Goal: Task Accomplishment & Management: Manage account settings

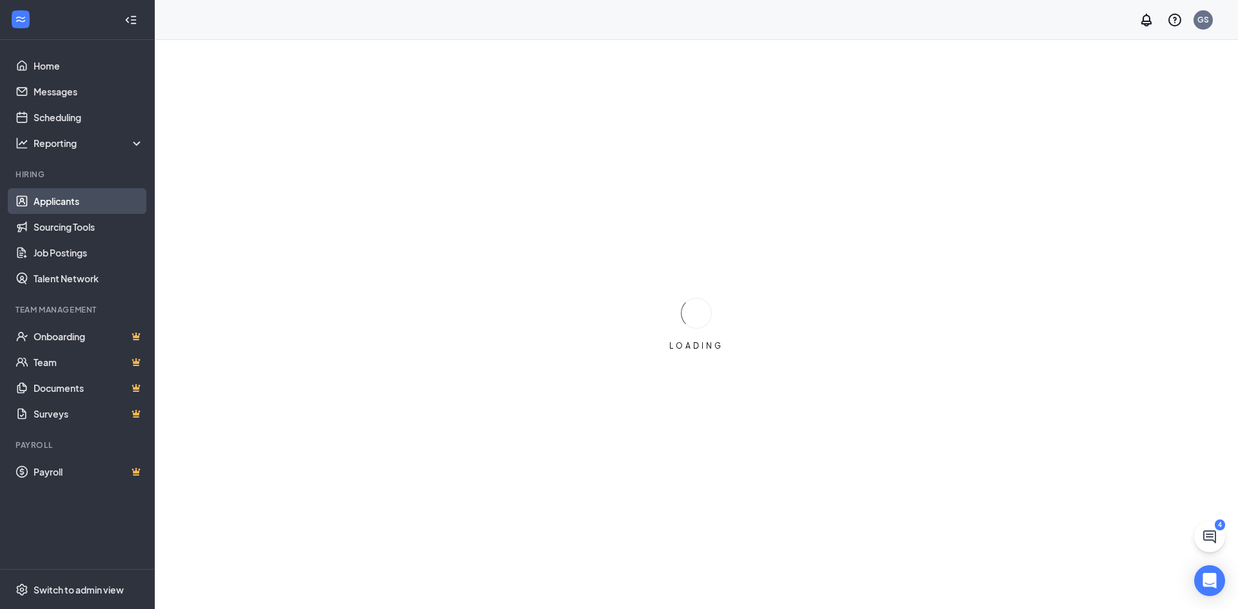
click at [95, 205] on link "Applicants" at bounding box center [89, 201] width 110 height 26
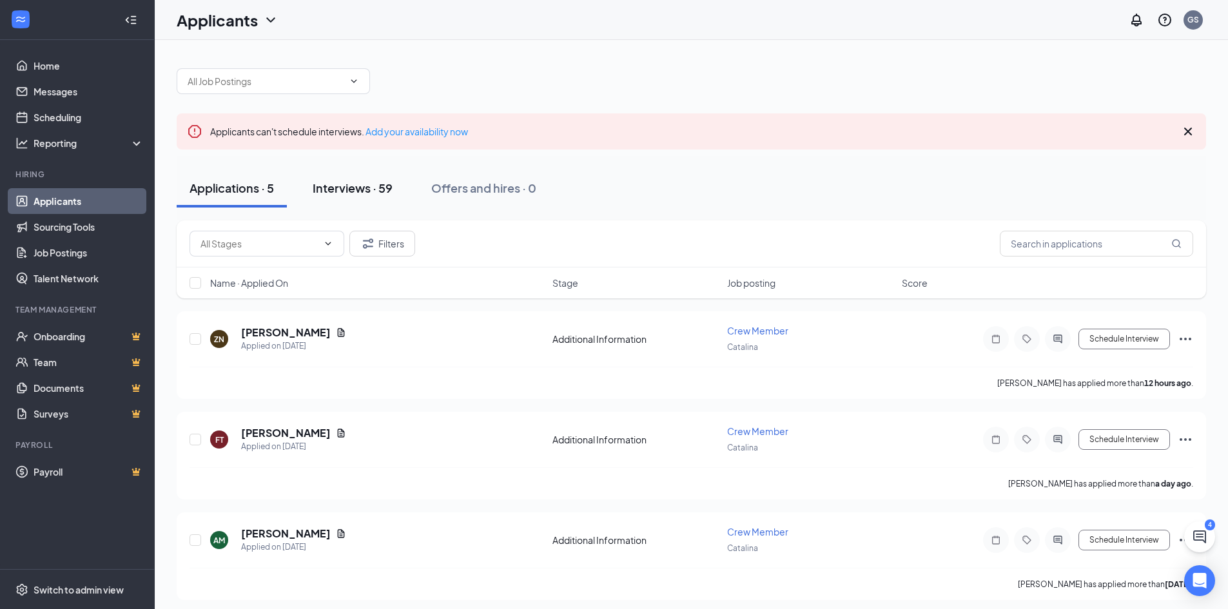
click at [340, 190] on div "Interviews · 59" at bounding box center [353, 188] width 80 height 16
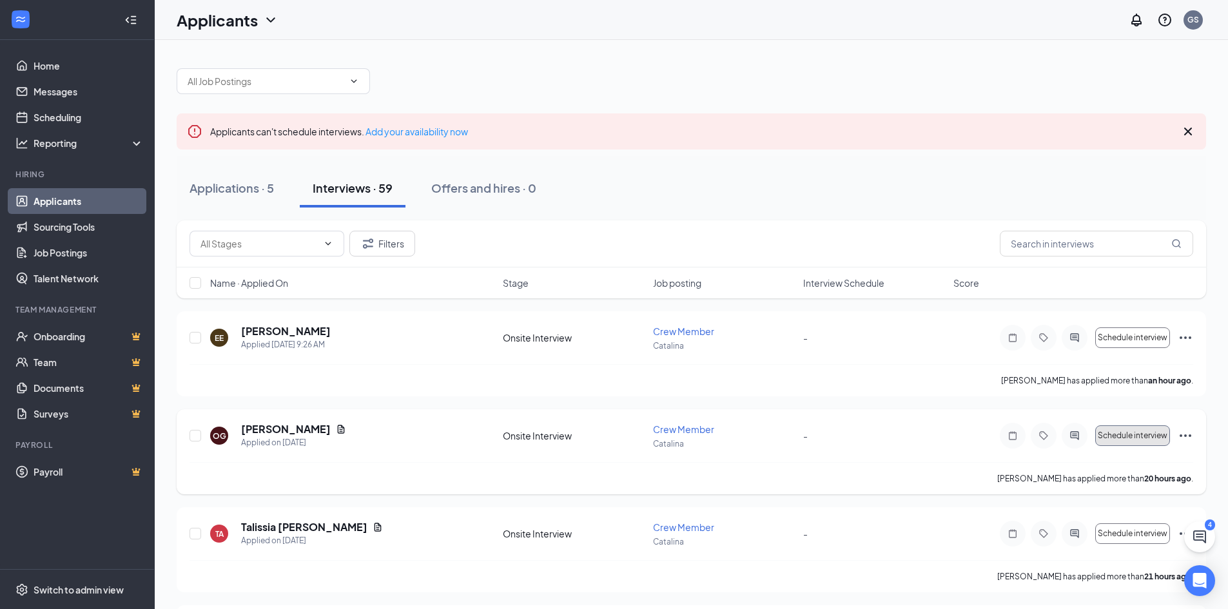
click at [1142, 438] on span "Schedule interview" at bounding box center [1133, 435] width 70 height 9
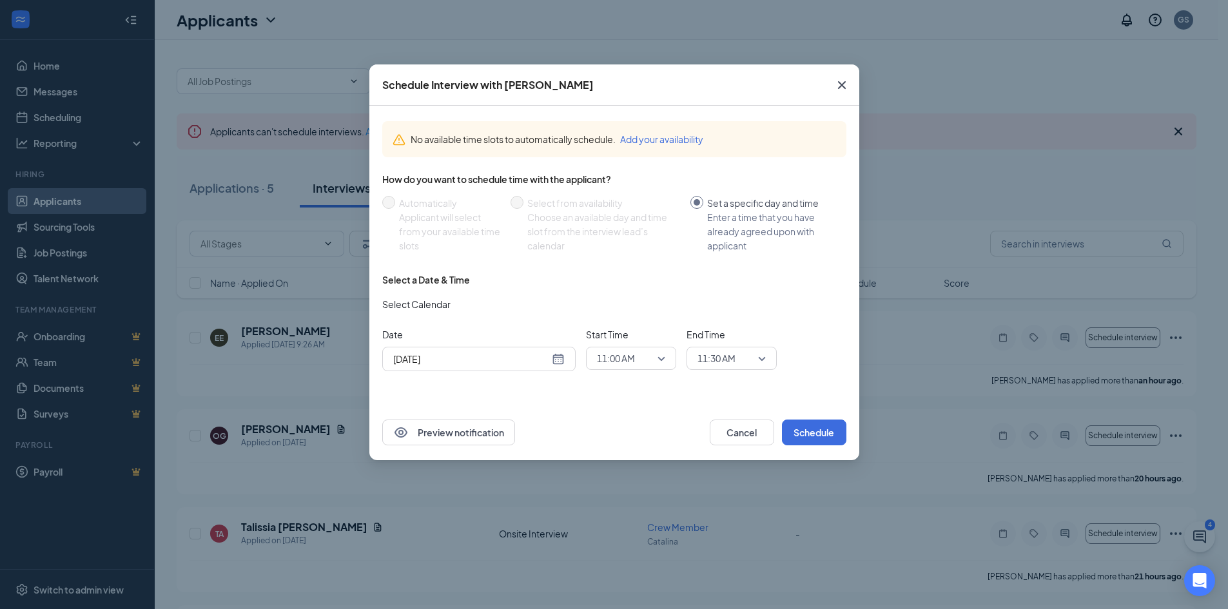
click at [495, 367] on div "[DATE]" at bounding box center [478, 359] width 193 height 25
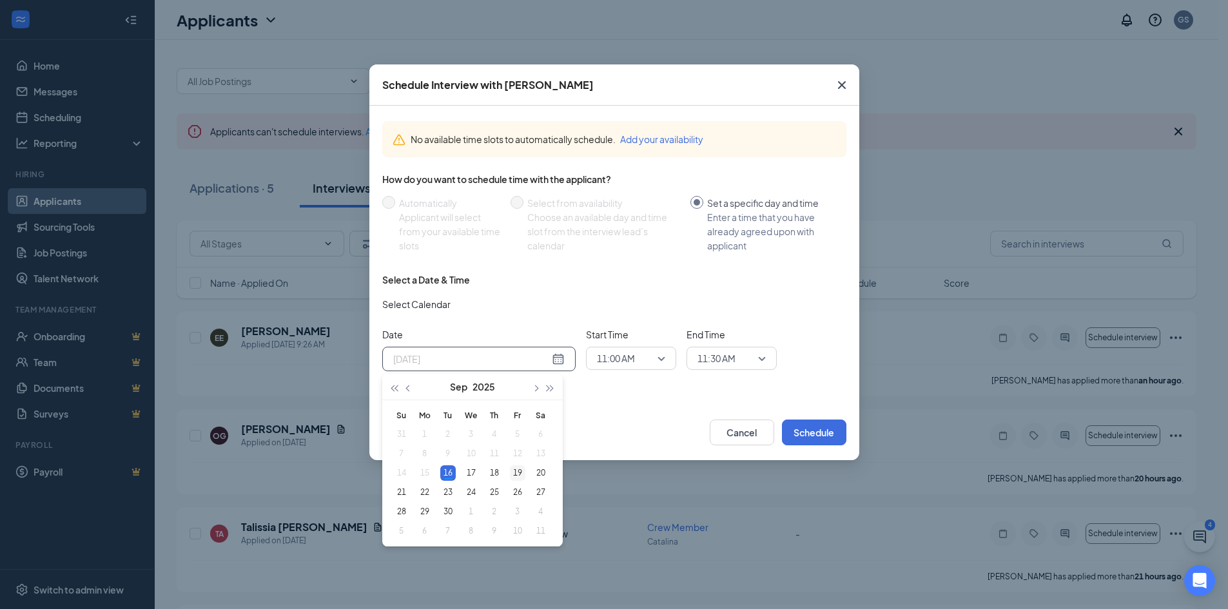
type input "[DATE]"
click at [513, 471] on div "19" at bounding box center [517, 473] width 15 height 15
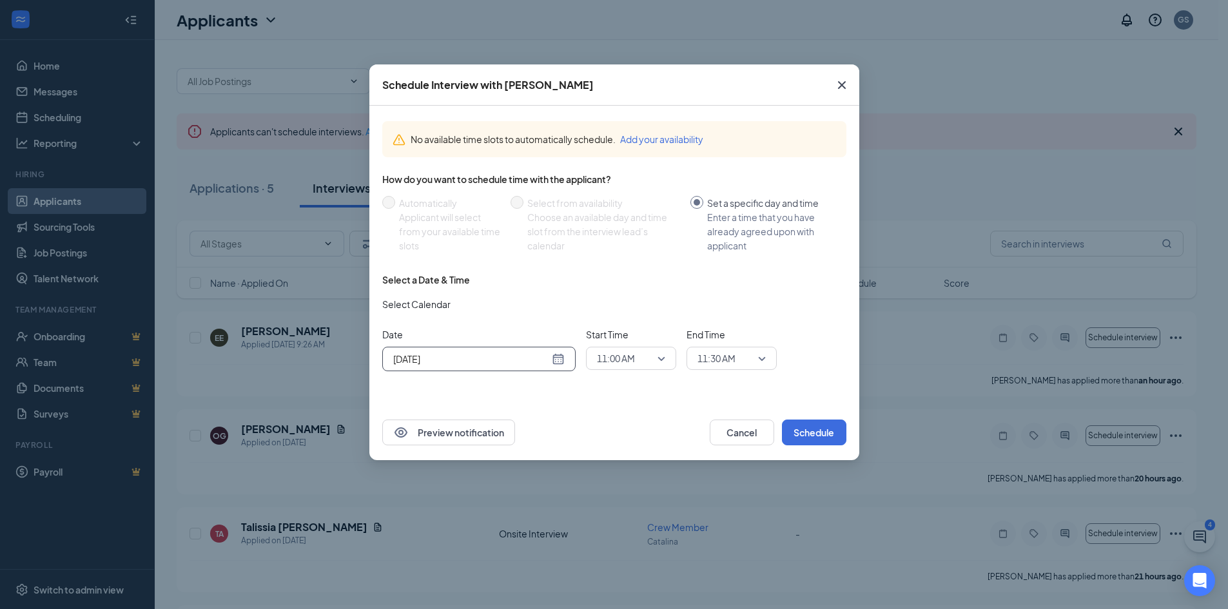
click at [638, 358] on span "11:00 AM" at bounding box center [625, 358] width 57 height 19
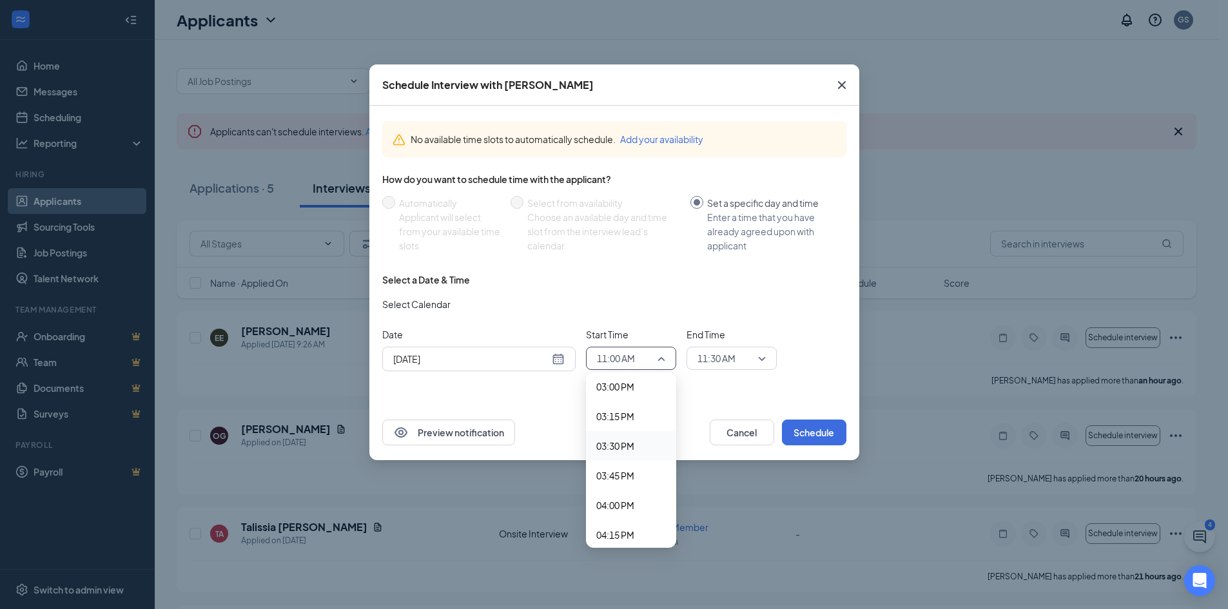
scroll to position [1816, 0]
click at [628, 478] on span "04:00 PM" at bounding box center [615, 476] width 38 height 14
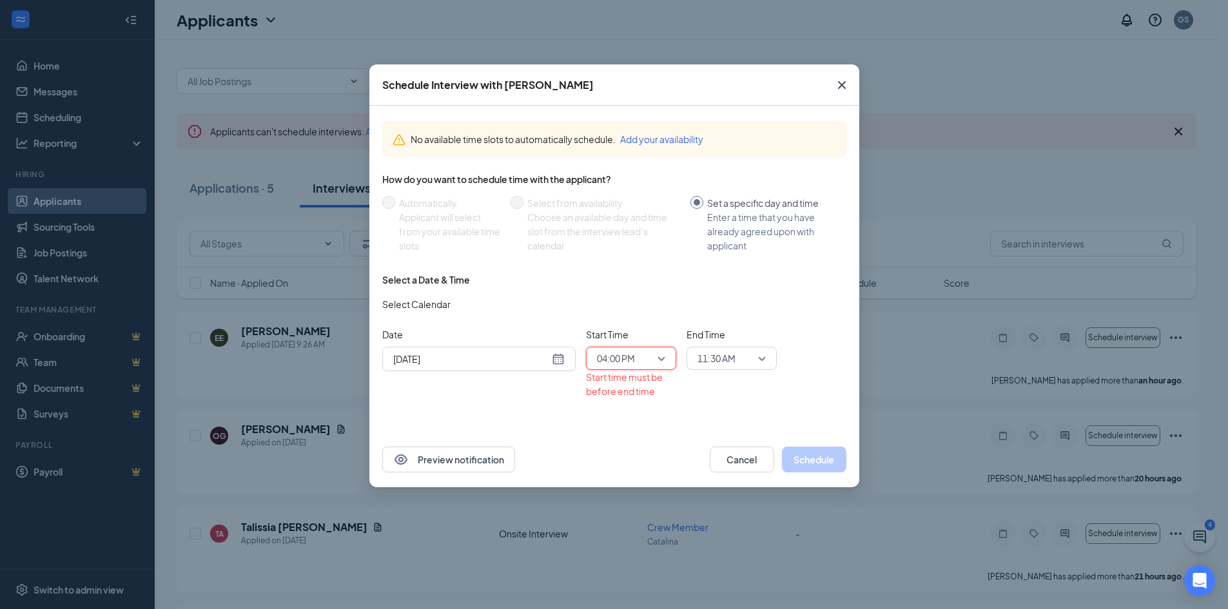
click at [737, 360] on span "11:30 AM" at bounding box center [726, 358] width 57 height 19
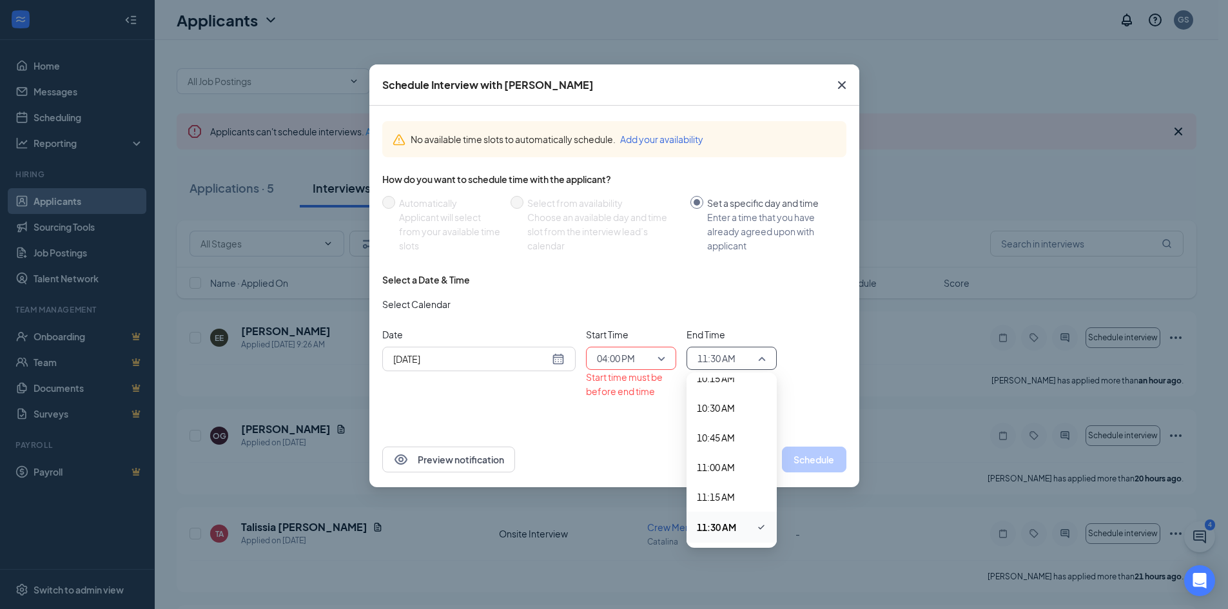
click at [662, 357] on span "04:00 PM" at bounding box center [631, 358] width 68 height 19
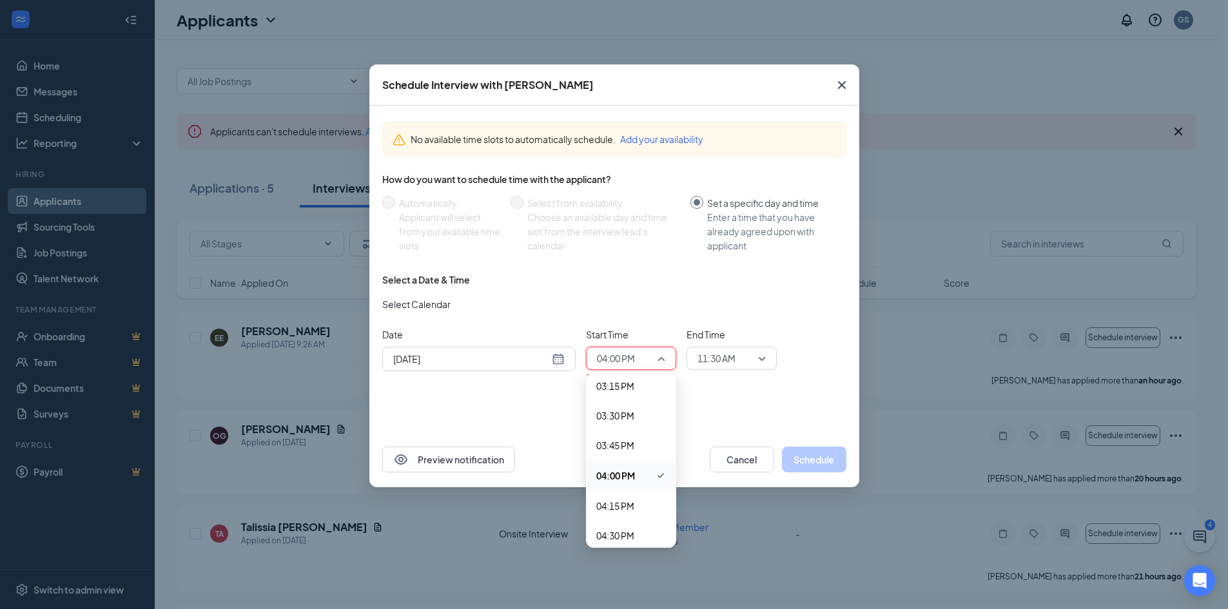
click at [756, 357] on span "11:30 AM" at bounding box center [732, 358] width 68 height 19
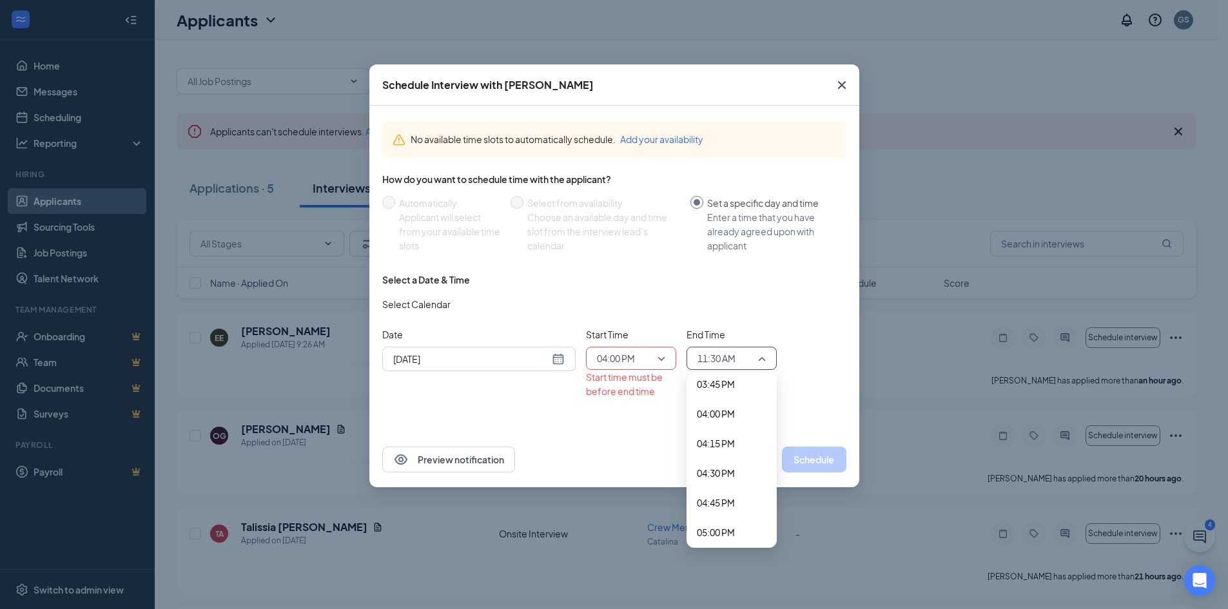
scroll to position [1875, 0]
click at [732, 449] on span "04:15 PM" at bounding box center [716, 447] width 38 height 14
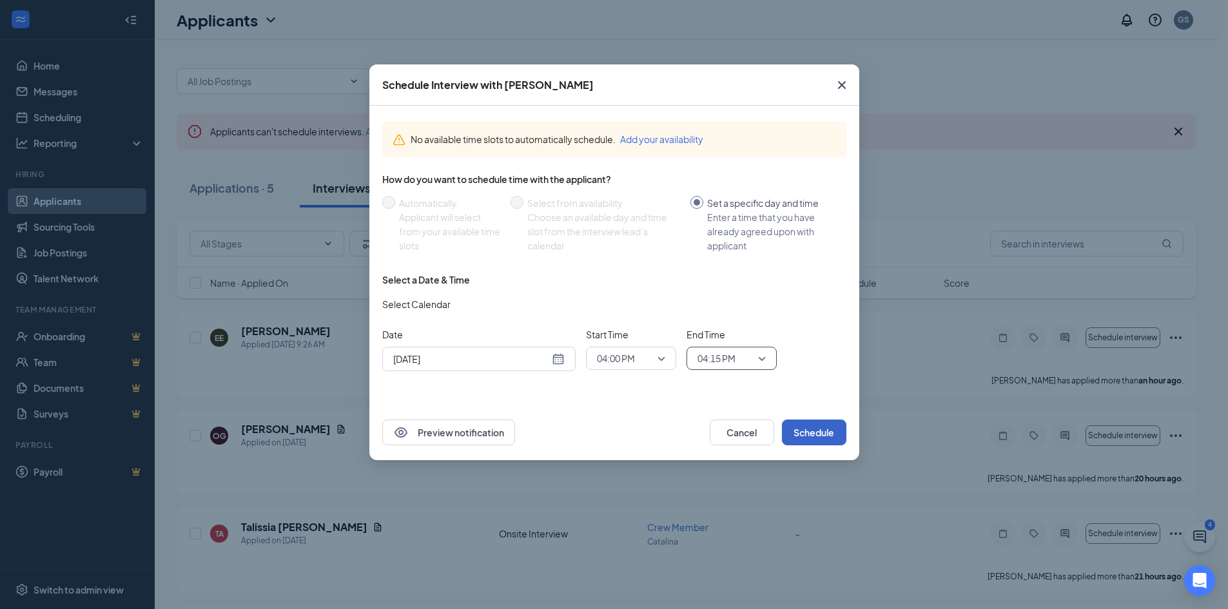
click at [799, 423] on button "Schedule" at bounding box center [814, 433] width 64 height 26
